Goal: Task Accomplishment & Management: Use online tool/utility

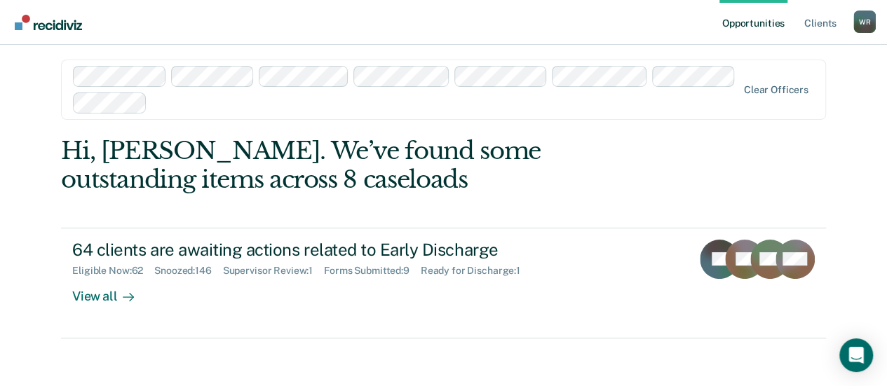
scroll to position [15, 0]
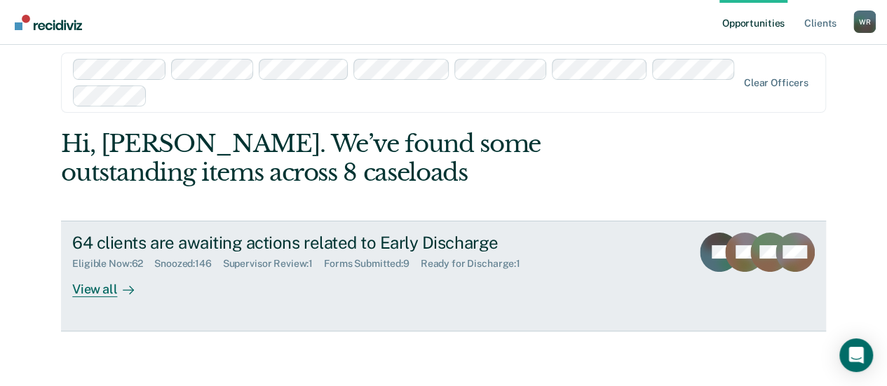
click at [101, 291] on div "View all" at bounding box center [111, 283] width 79 height 27
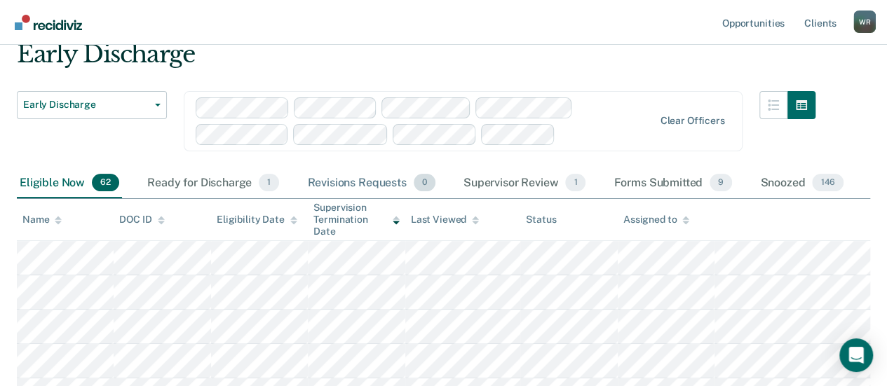
scroll to position [70, 0]
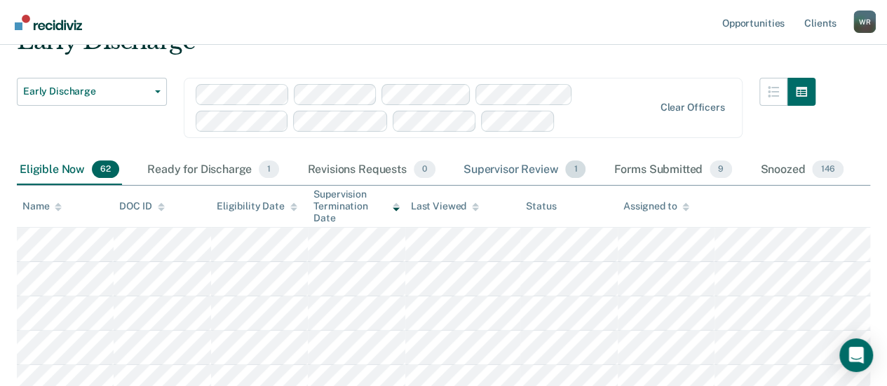
click at [515, 168] on div "Supervisor Review 1" at bounding box center [525, 170] width 128 height 31
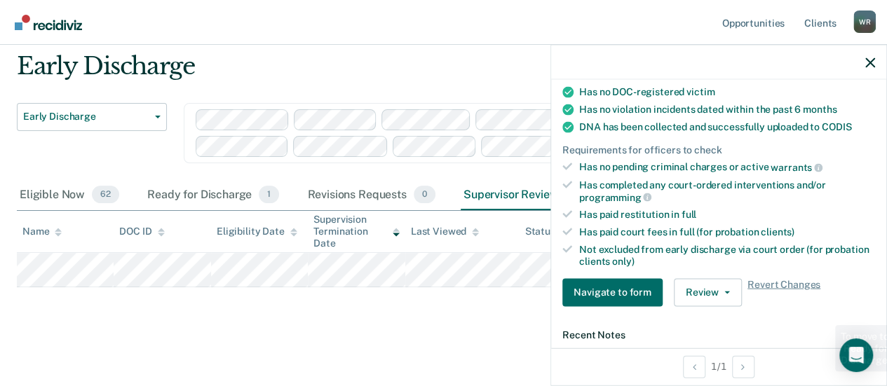
scroll to position [280, 0]
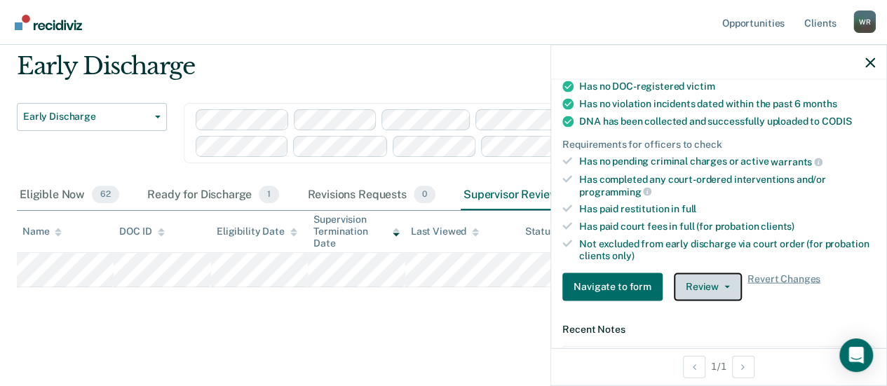
click at [724, 285] on icon "button" at bounding box center [727, 286] width 6 height 3
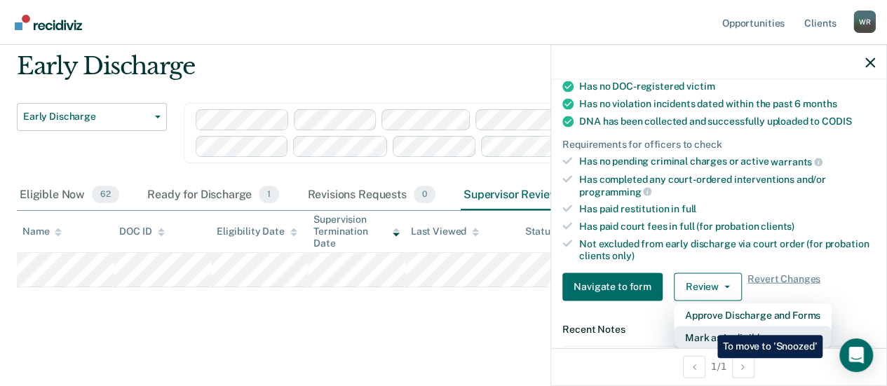
click at [707, 326] on button "Mark as Ineligible" at bounding box center [753, 337] width 158 height 22
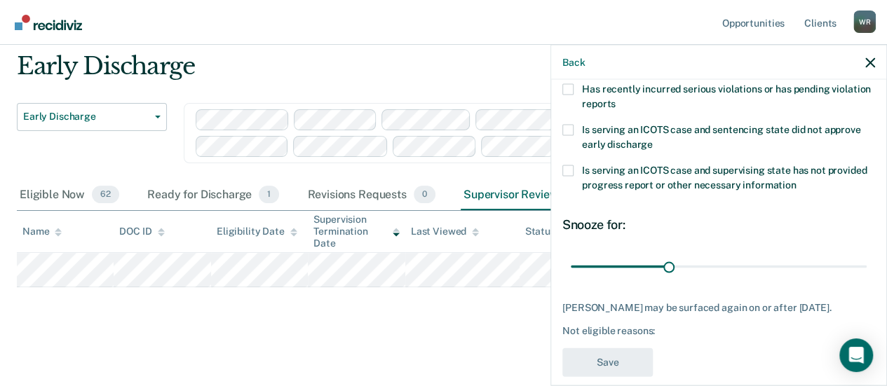
scroll to position [316, 0]
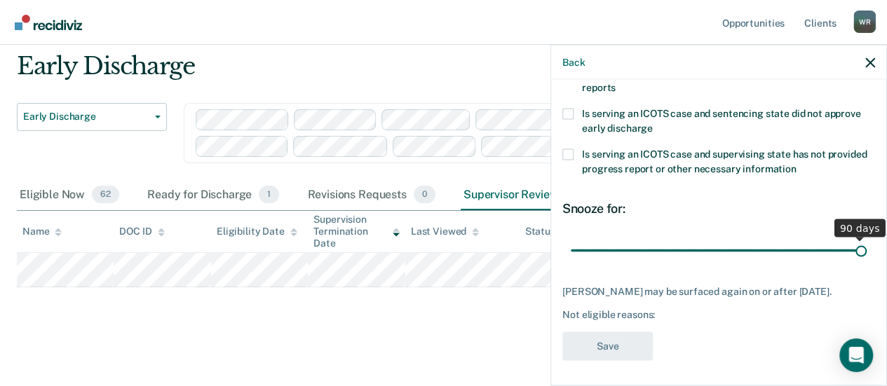
drag, startPoint x: 666, startPoint y: 246, endPoint x: 848, endPoint y: 257, distance: 182.7
type input "90"
click at [848, 257] on input "range" at bounding box center [719, 250] width 296 height 25
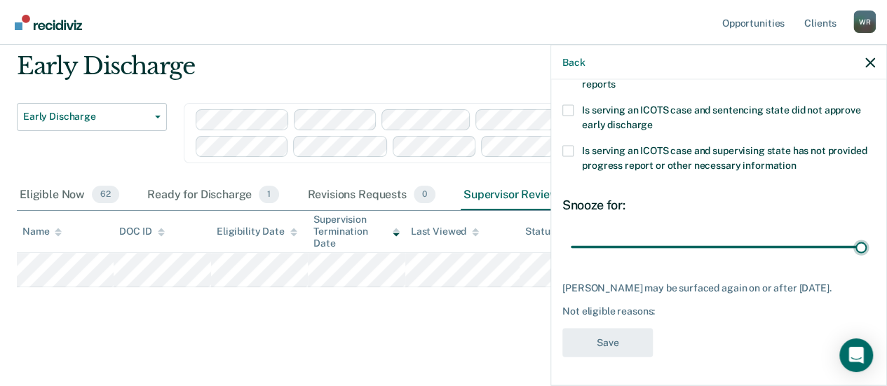
scroll to position [327, 0]
click at [692, 330] on div "JK Which of the following requirements has [PERSON_NAME] not met? Has unpaid co…" at bounding box center [718, 72] width 313 height 588
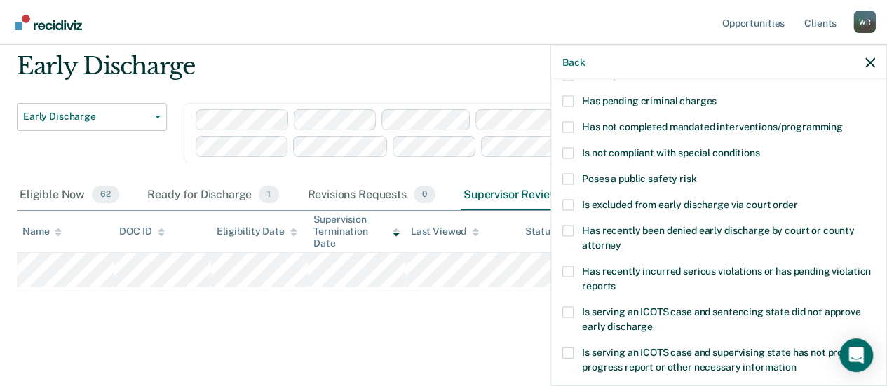
scroll to position [187, 0]
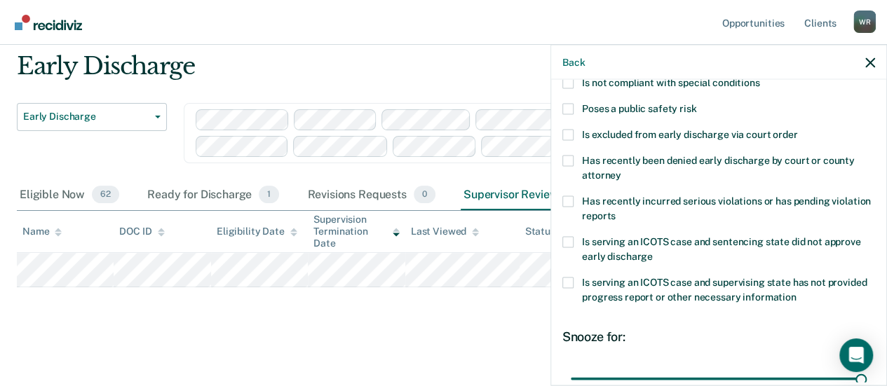
click at [388, 313] on div "Early Discharge Early Discharge Early Discharge Clear officers Eligible Now 62 …" at bounding box center [443, 190] width 853 height 276
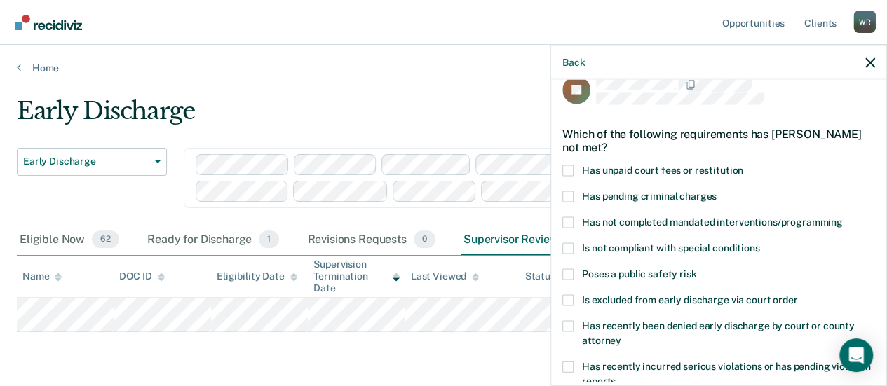
scroll to position [0, 0]
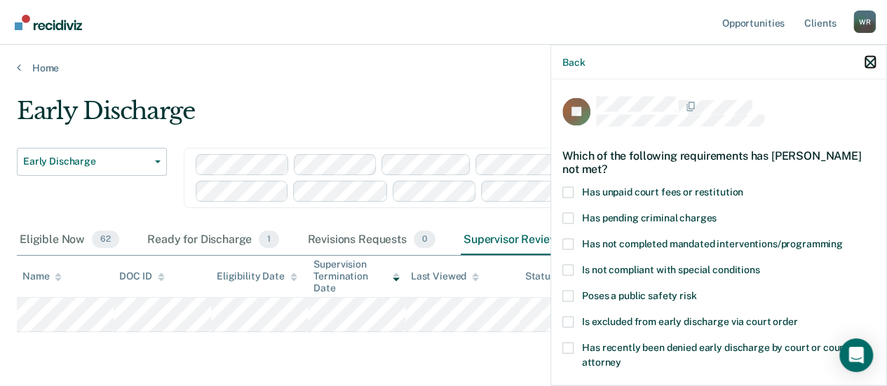
click at [867, 58] on icon "button" at bounding box center [870, 63] width 10 height 10
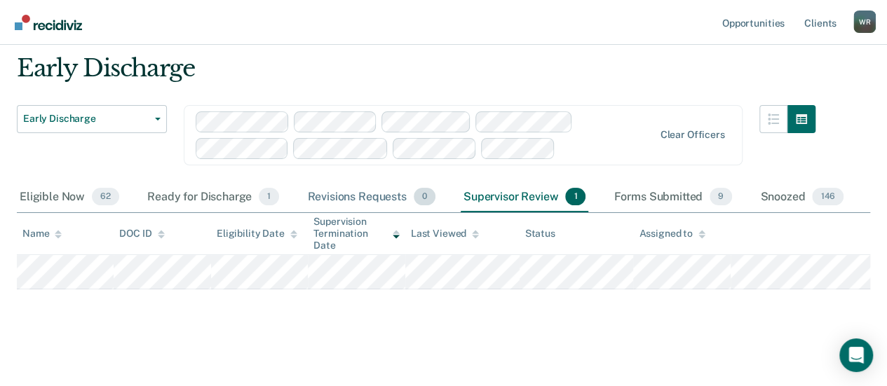
scroll to position [45, 0]
